Goal: Task Accomplishment & Management: Complete application form

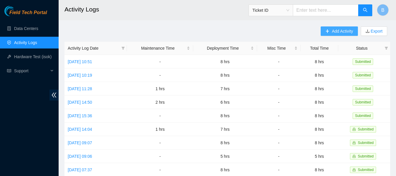
click at [332, 35] on button "Add Activity" at bounding box center [339, 30] width 37 height 9
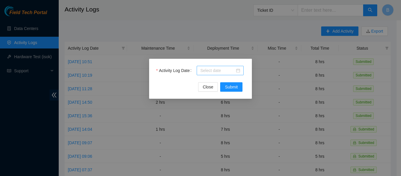
click at [232, 70] on input "Activity Log Date" at bounding box center [217, 70] width 35 height 6
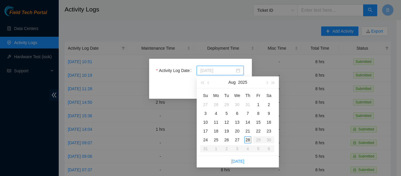
type input "[DATE]"
click at [248, 139] on div "28" at bounding box center [247, 139] width 7 height 7
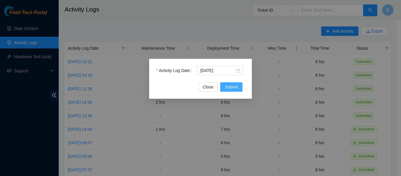
click at [233, 86] on span "Submit" at bounding box center [231, 87] width 13 height 6
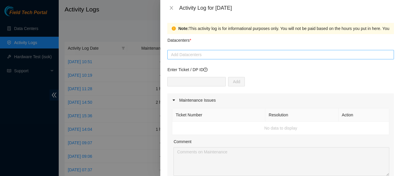
click at [202, 57] on div at bounding box center [281, 54] width 224 height 7
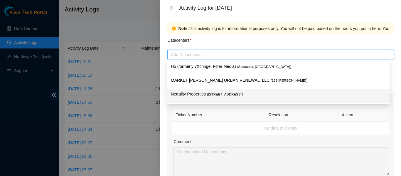
click at [196, 93] on p "Netrality Properties ( [STREET_ADDRESS] )" at bounding box center [278, 94] width 215 height 7
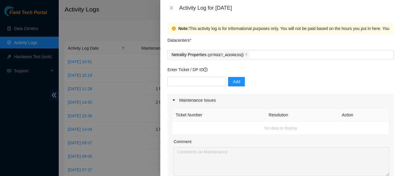
click at [165, 110] on div "Note: This activity log is for informational purposes only. You will not be pai…" at bounding box center [280, 96] width 241 height 160
click at [189, 80] on input "text" at bounding box center [196, 81] width 58 height 9
type input "DP83406"
click at [233, 81] on span "Add" at bounding box center [236, 81] width 7 height 6
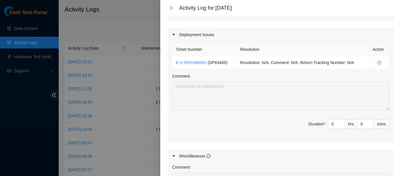
scroll to position [187, 0]
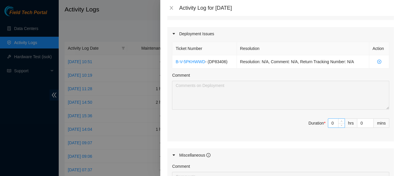
click at [328, 126] on input "0" at bounding box center [336, 123] width 16 height 9
type input "8"
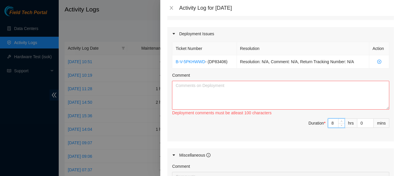
type input "8"
click at [275, 94] on textarea "Comment" at bounding box center [280, 95] width 217 height 29
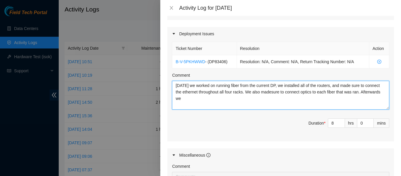
click at [272, 92] on textarea "[DATE] we worked on running fiber from the current DP, we installed all of the …" at bounding box center [280, 95] width 217 height 29
click at [255, 108] on textarea "[DATE] we worked on running fiber from the current DP, we installed all of the …" at bounding box center [280, 95] width 217 height 29
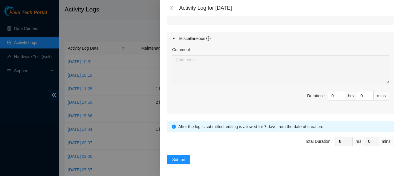
scroll to position [306, 0]
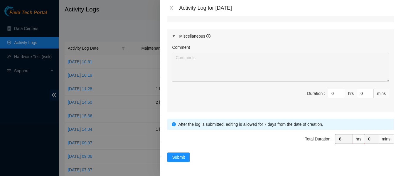
click at [233, 99] on span "Duration : 0 hrs 0 mins" at bounding box center [280, 97] width 217 height 16
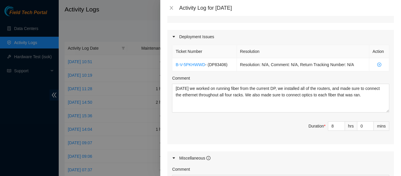
scroll to position [184, 0]
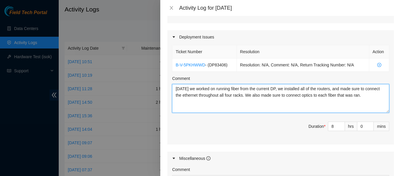
click at [369, 101] on textarea "[DATE] we worked on running fiber from the current DP, we installed all of the …" at bounding box center [280, 98] width 217 height 29
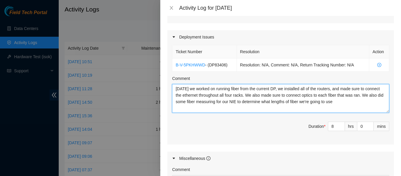
click at [350, 102] on textarea "[DATE] we worked on running fiber from the current DP, we installed all of the …" at bounding box center [280, 98] width 217 height 29
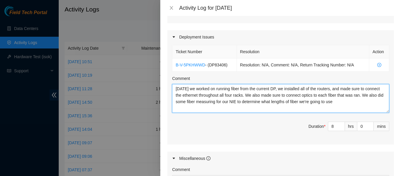
click at [350, 102] on textarea "[DATE] we worked on running fiber from the current DP, we installed all of the …" at bounding box center [280, 98] width 217 height 29
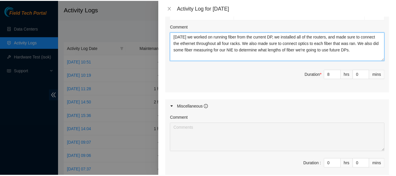
scroll to position [306, 0]
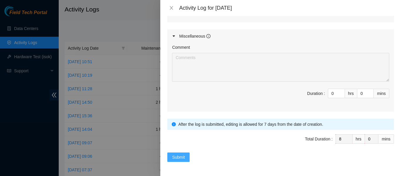
type textarea "[DATE] we worked on running fiber from the current DP, we installed all of the …"
click at [176, 156] on span "Submit" at bounding box center [178, 157] width 13 height 6
